Goal: Information Seeking & Learning: Find specific page/section

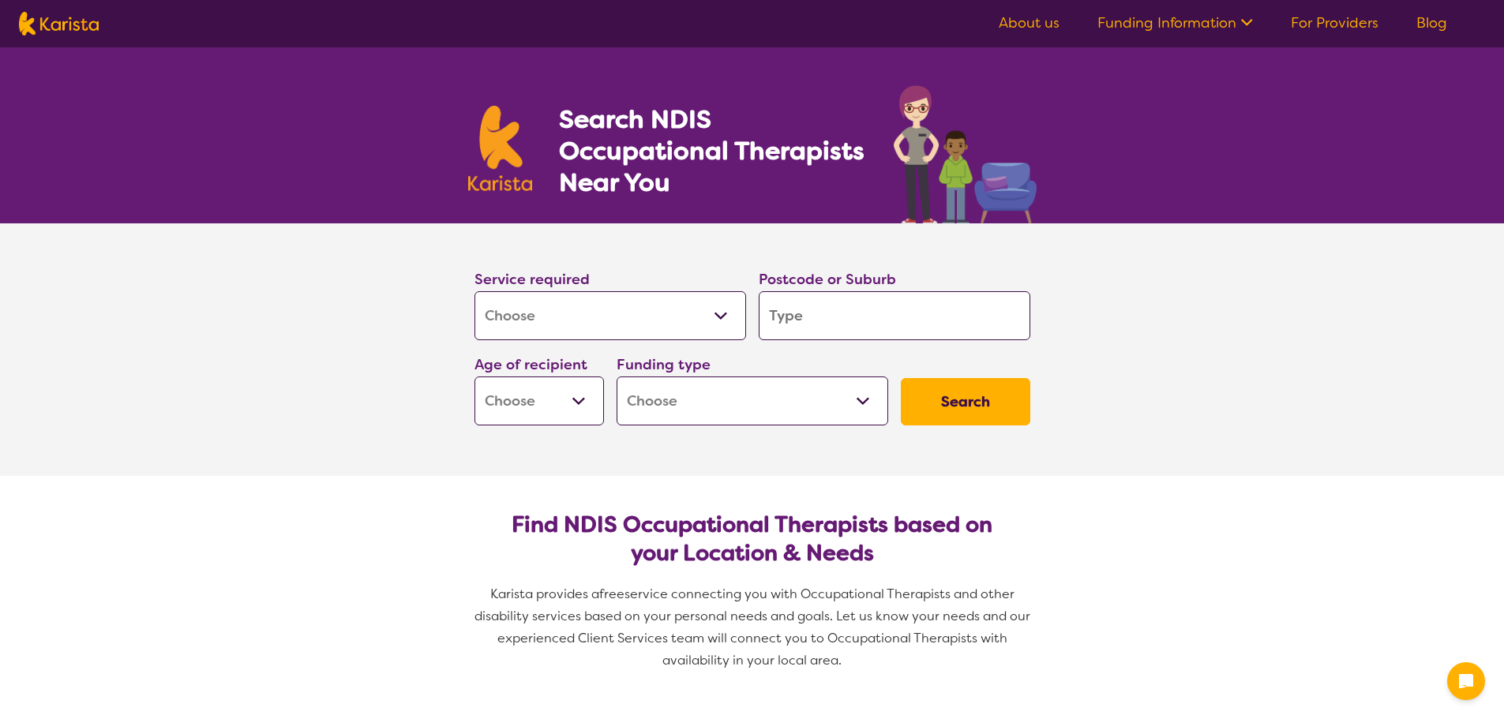
select select "[MEDICAL_DATA]"
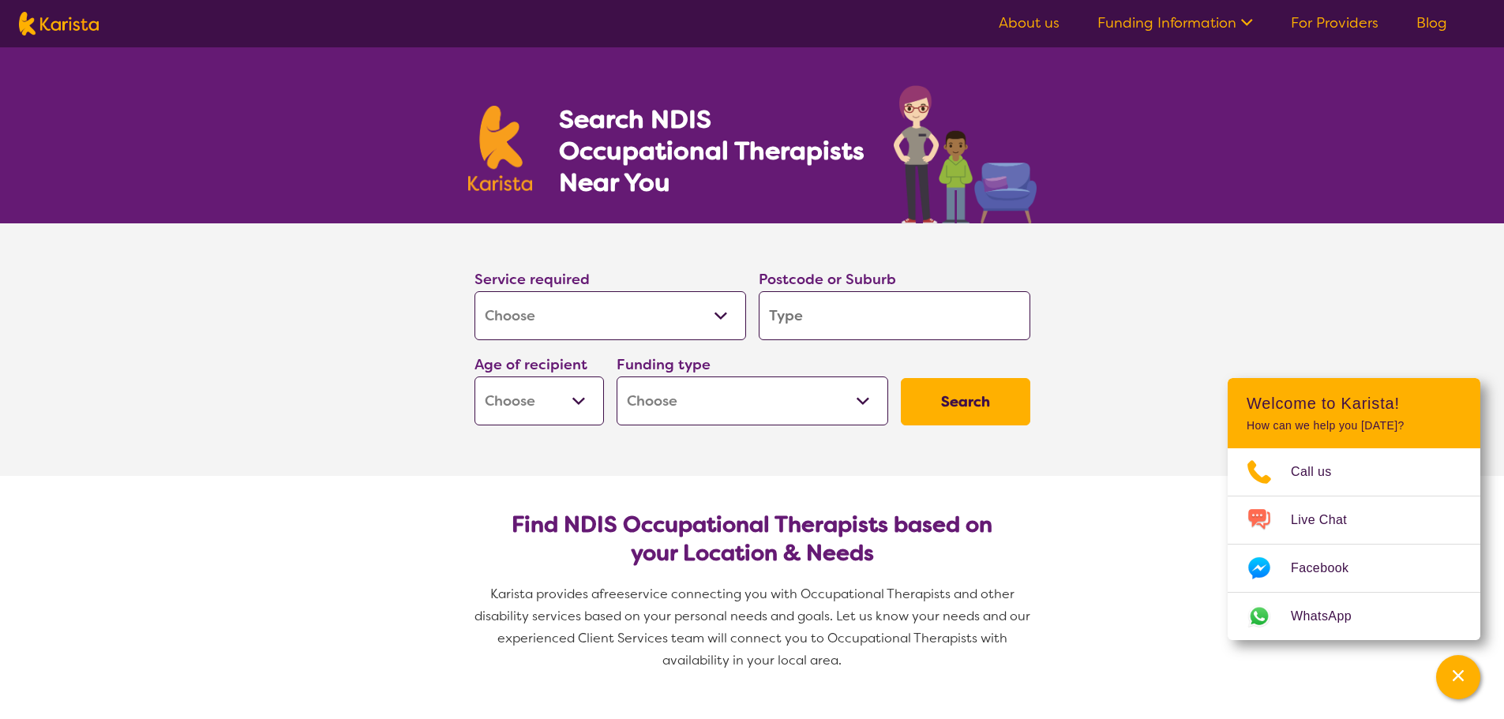
click at [811, 327] on input "search" at bounding box center [895, 315] width 272 height 49
type input "K"
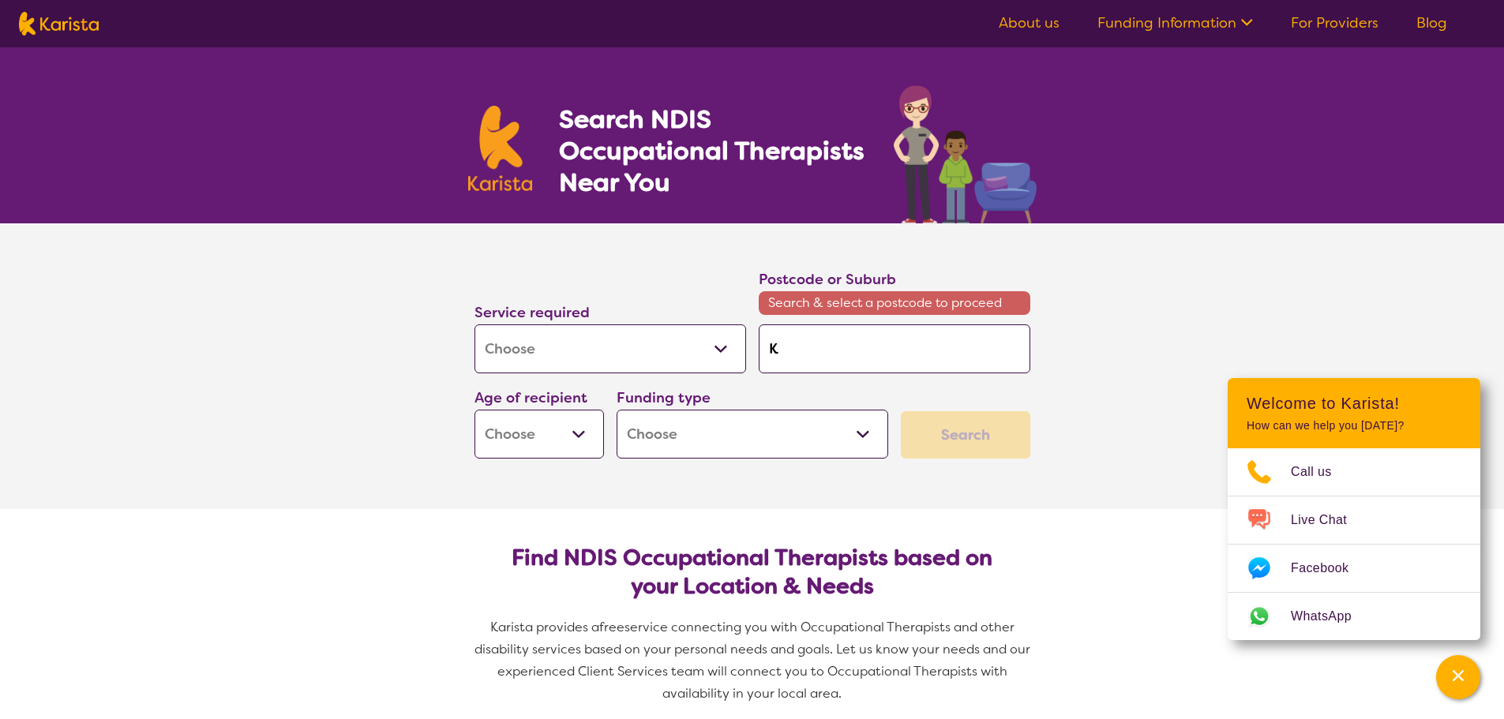
type input "KU"
type input "KUr"
type input "[PERSON_NAME]"
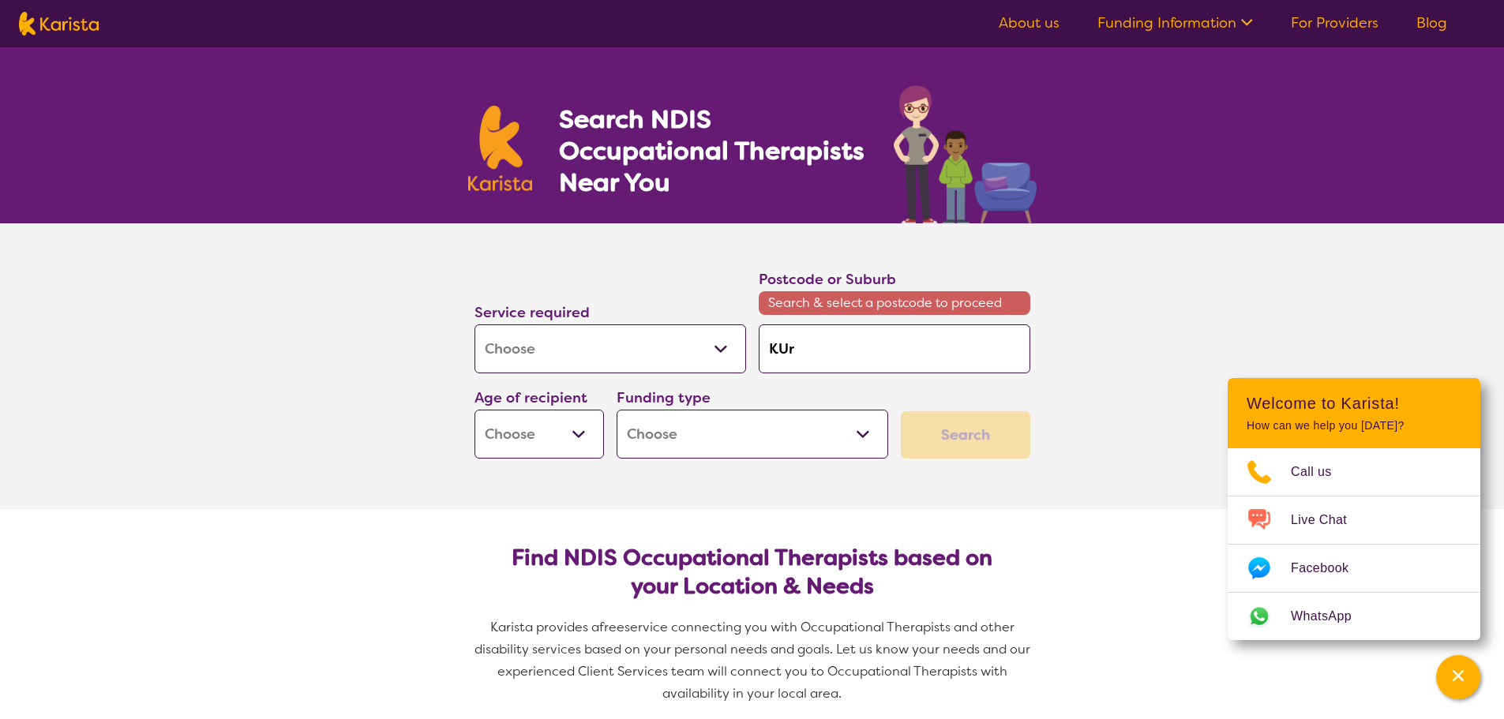
type input "[PERSON_NAME]"
type input "KUrraj"
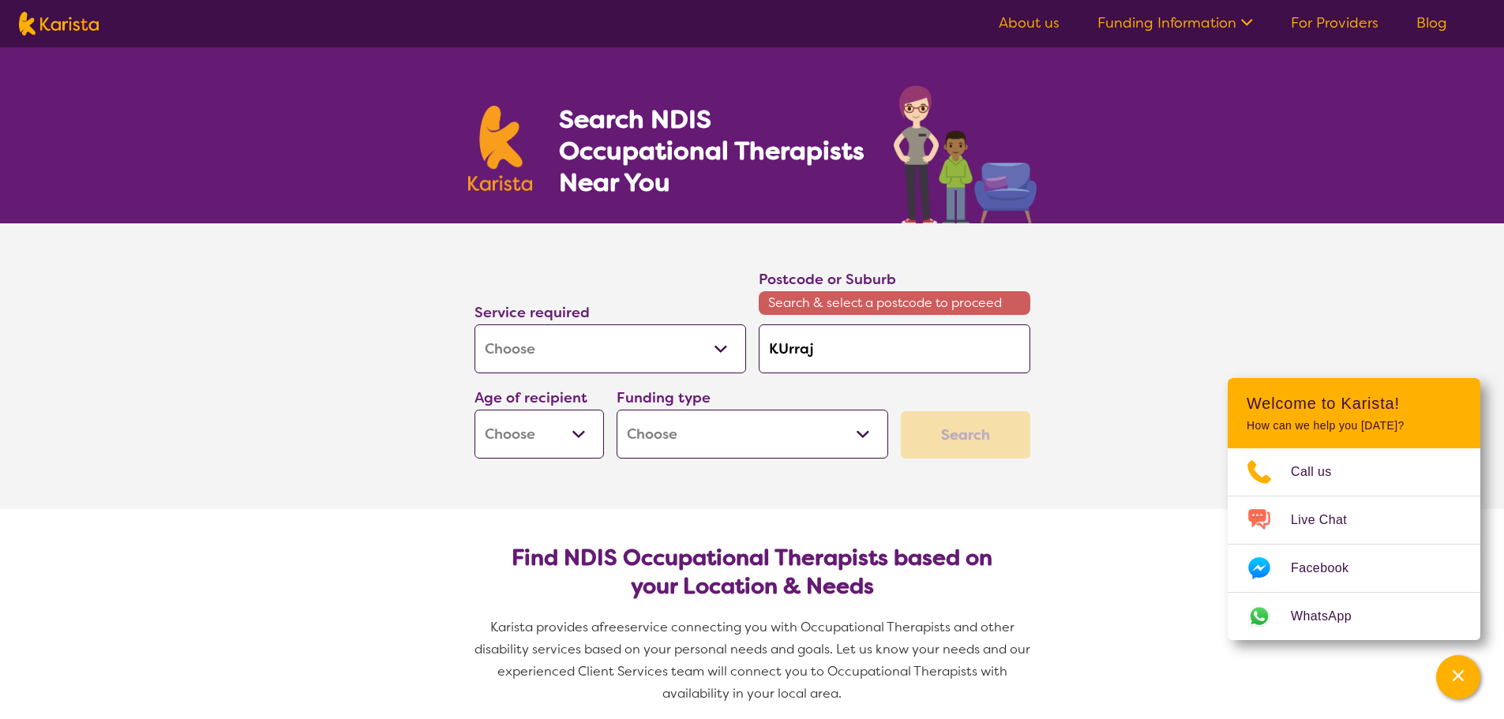
type input "KUrrajo"
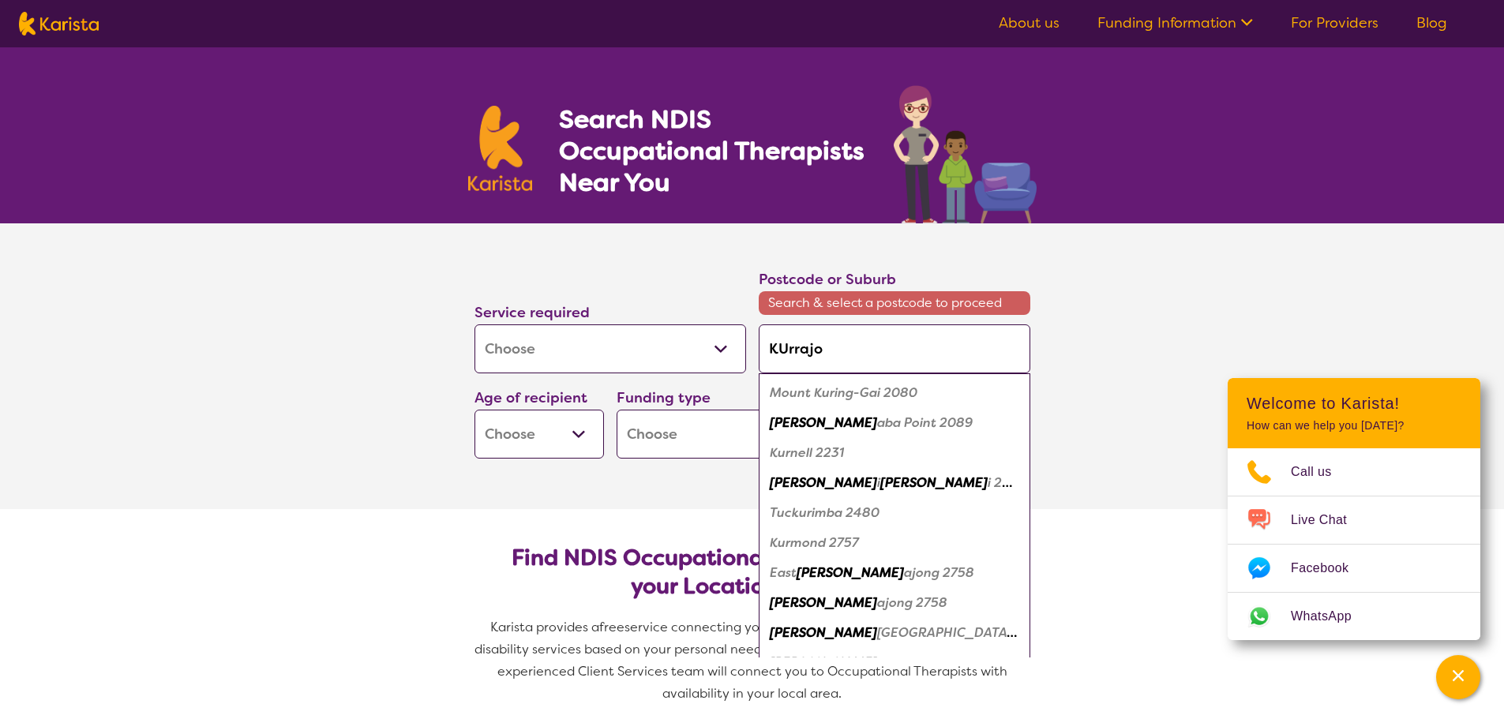
type input "KUrrajon"
type input "KUrrajong"
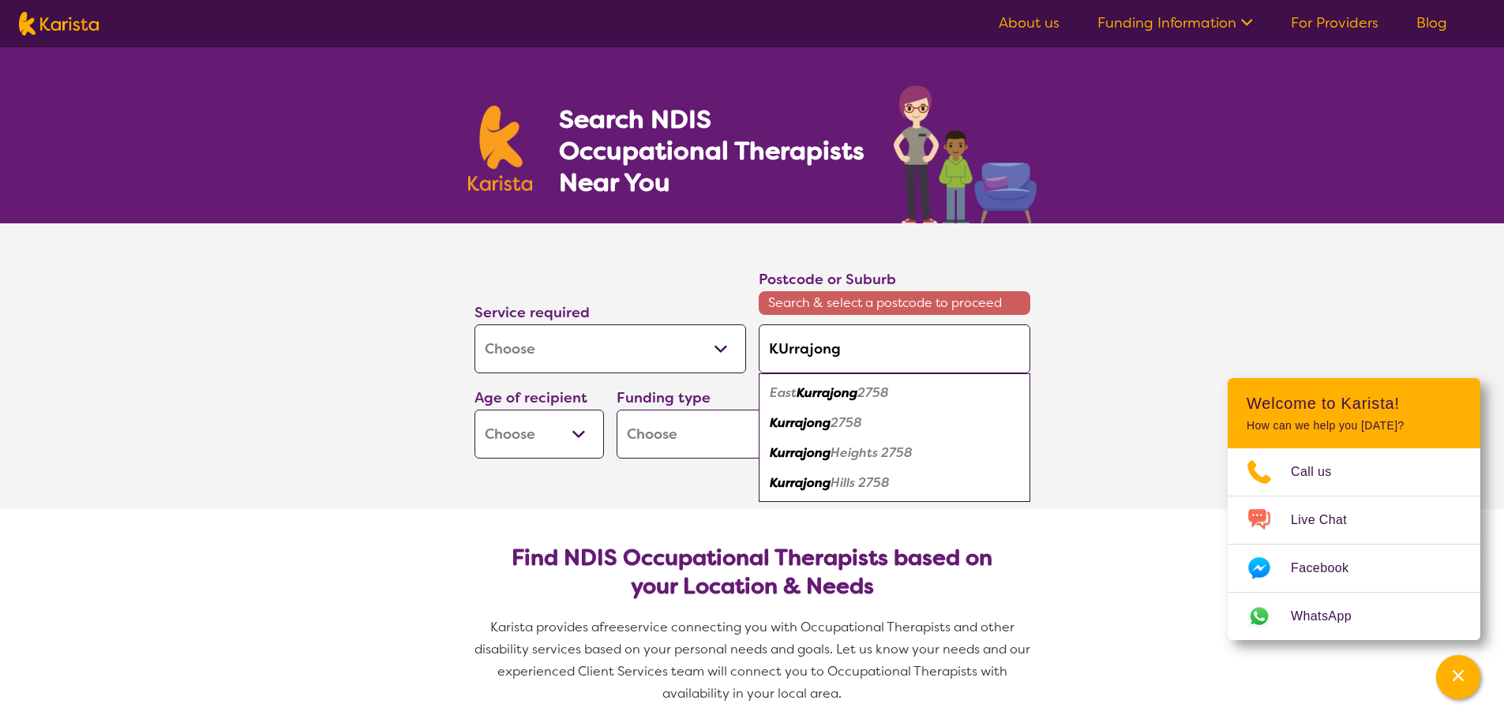
click at [819, 426] on em "Kurrajong" at bounding box center [800, 422] width 61 height 17
type input "2758"
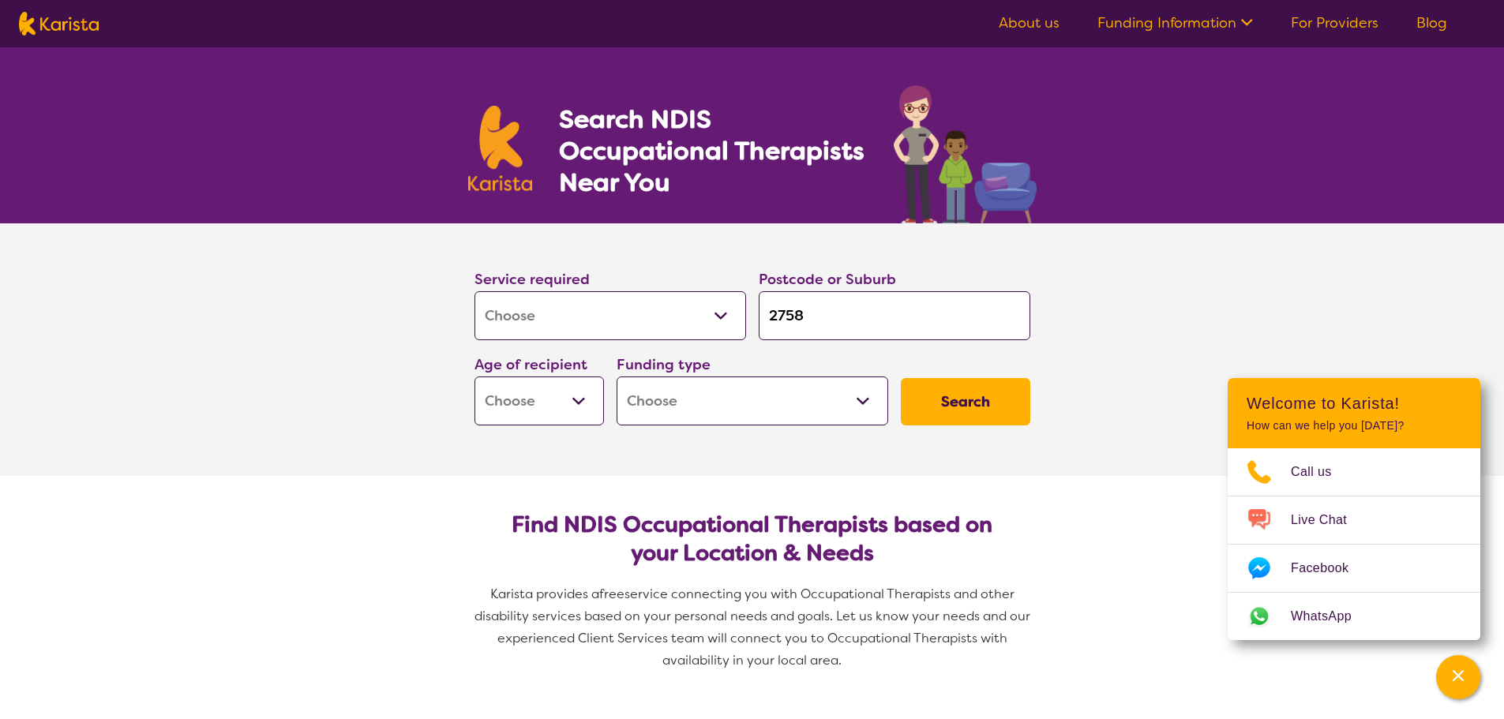
click at [582, 403] on select "Early Childhood - 0 to 9 Child - 10 to 11 Adolescent - 12 to 17 Adult - 18 to 6…" at bounding box center [538, 401] width 129 height 49
select select "EC"
click at [474, 377] on select "Early Childhood - 0 to 9 Child - 10 to 11 Adolescent - 12 to 17 Adult - 18 to 6…" at bounding box center [538, 401] width 129 height 49
select select "EC"
click at [759, 401] on select "Home Care Package (HCP) National Disability Insurance Scheme (NDIS) I don't know" at bounding box center [753, 401] width 272 height 49
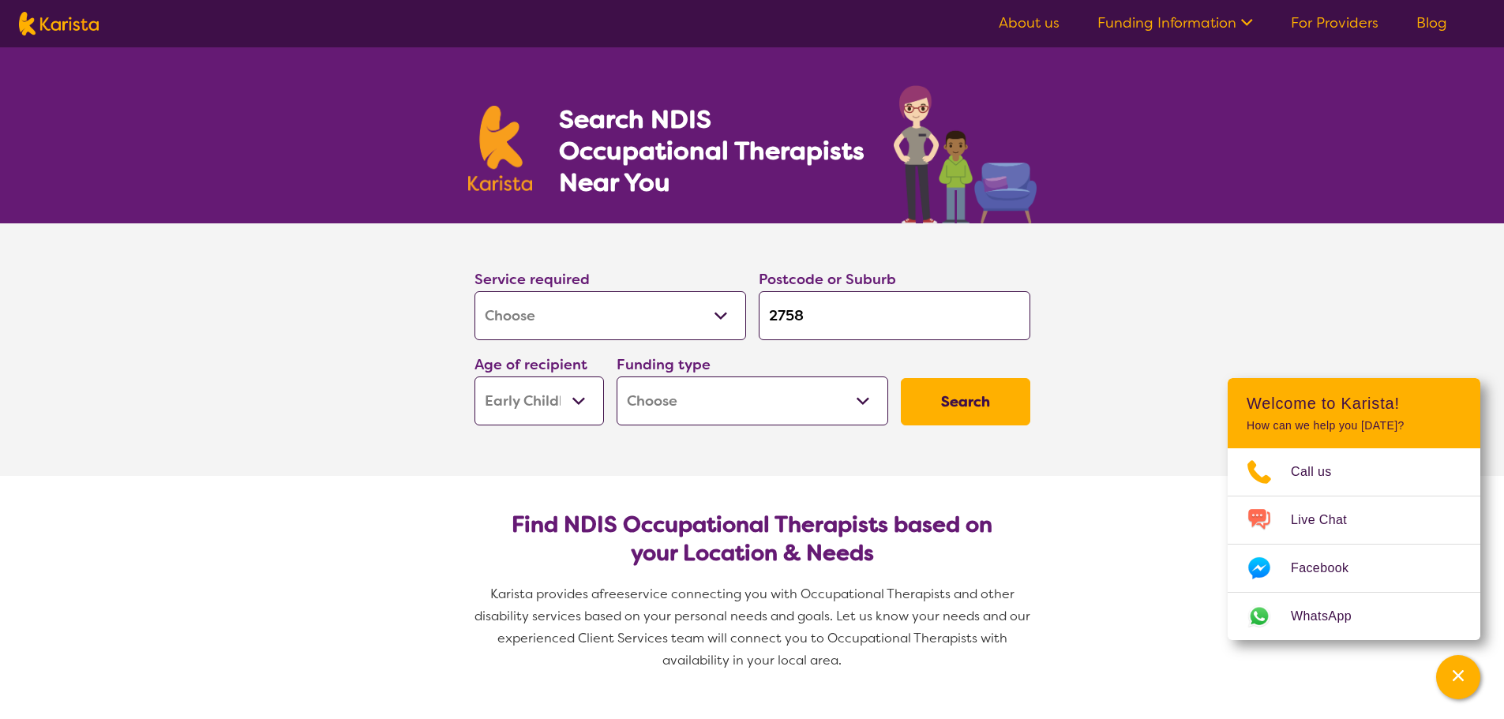
select select "i-don-t-know"
click at [617, 377] on select "Home Care Package (HCP) National Disability Insurance Scheme (NDIS) I don't know" at bounding box center [753, 401] width 272 height 49
select select "i-don-t-know"
click at [937, 413] on button "Search" at bounding box center [965, 401] width 129 height 47
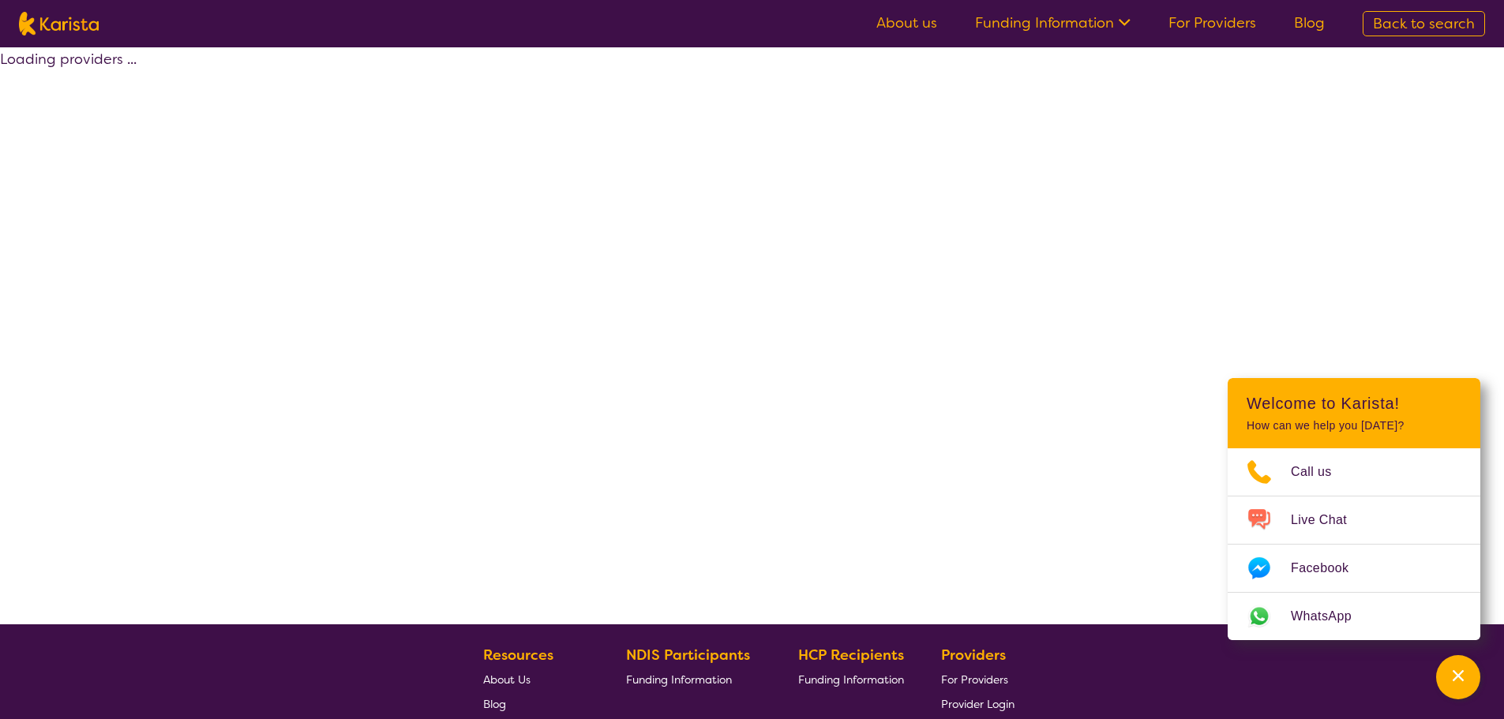
select select "[MEDICAL_DATA]"
select select "EC"
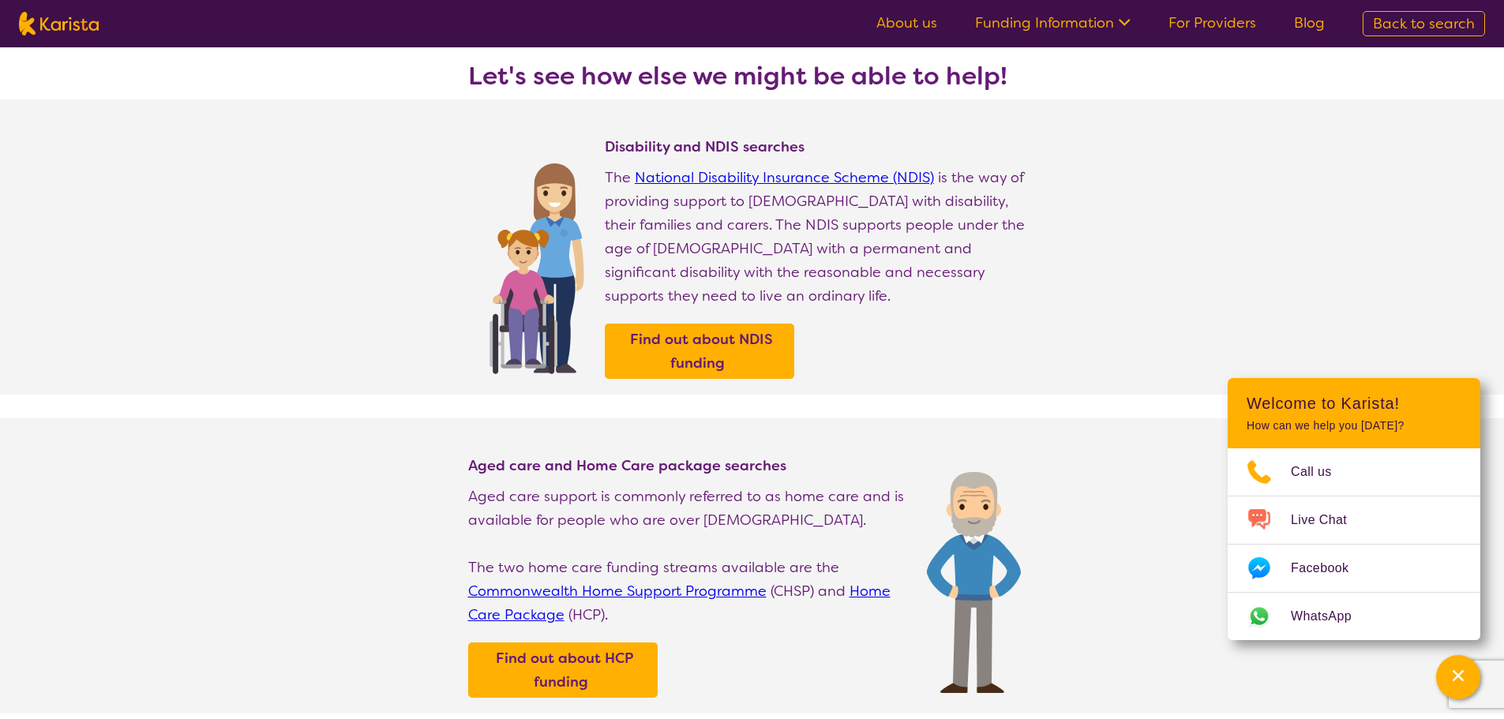
scroll to position [79, 0]
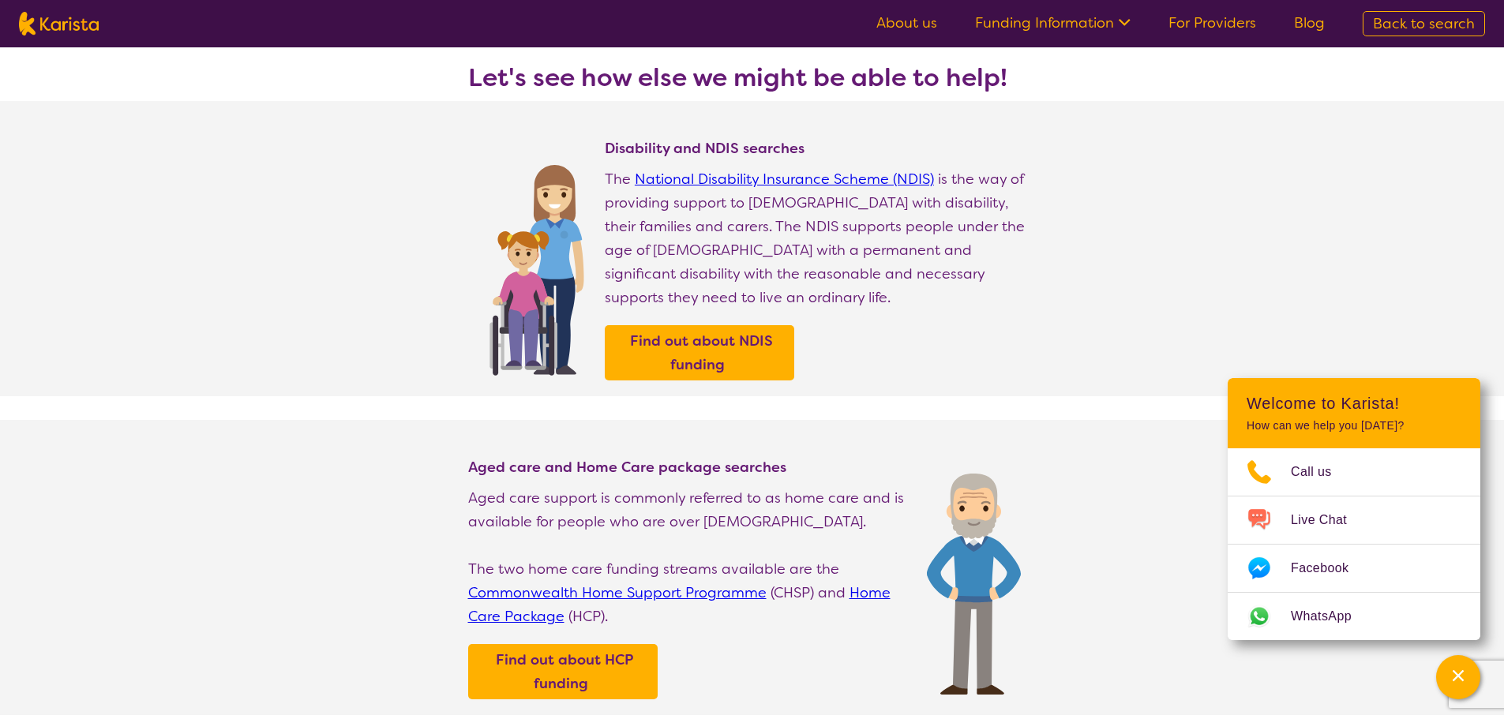
click at [800, 174] on link "National Disability Insurance Scheme (NDIS)" at bounding box center [784, 179] width 299 height 19
